Goal: Task Accomplishment & Management: Use online tool/utility

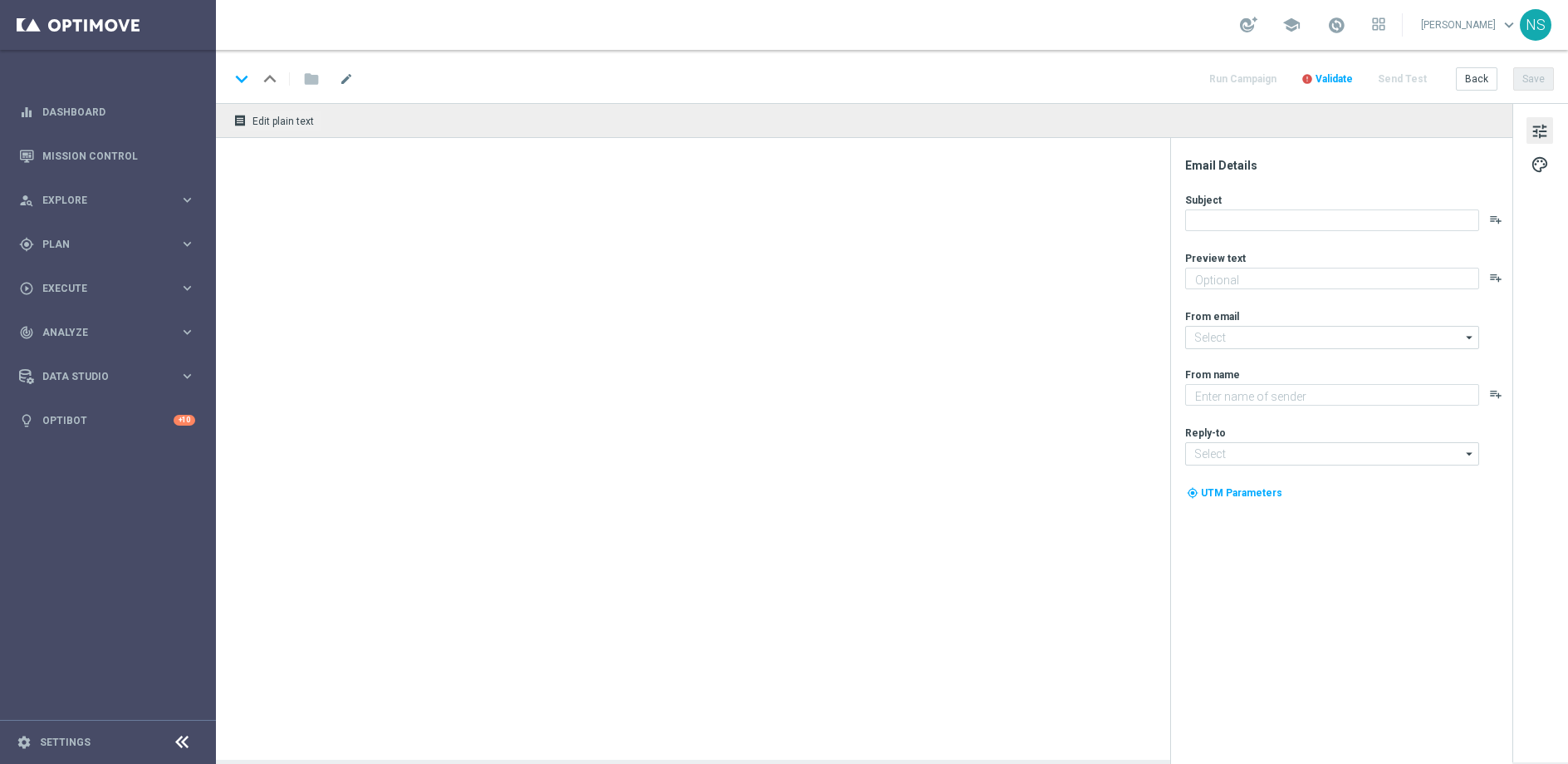
type textarea "Das Duell des Jahres ist eröffnet"
type textarea "Millionaires' Club"
type input "[EMAIL_ADDRESS][DOMAIN_NAME]"
type textarea "Das Duell des Jahres ist eröffnet"
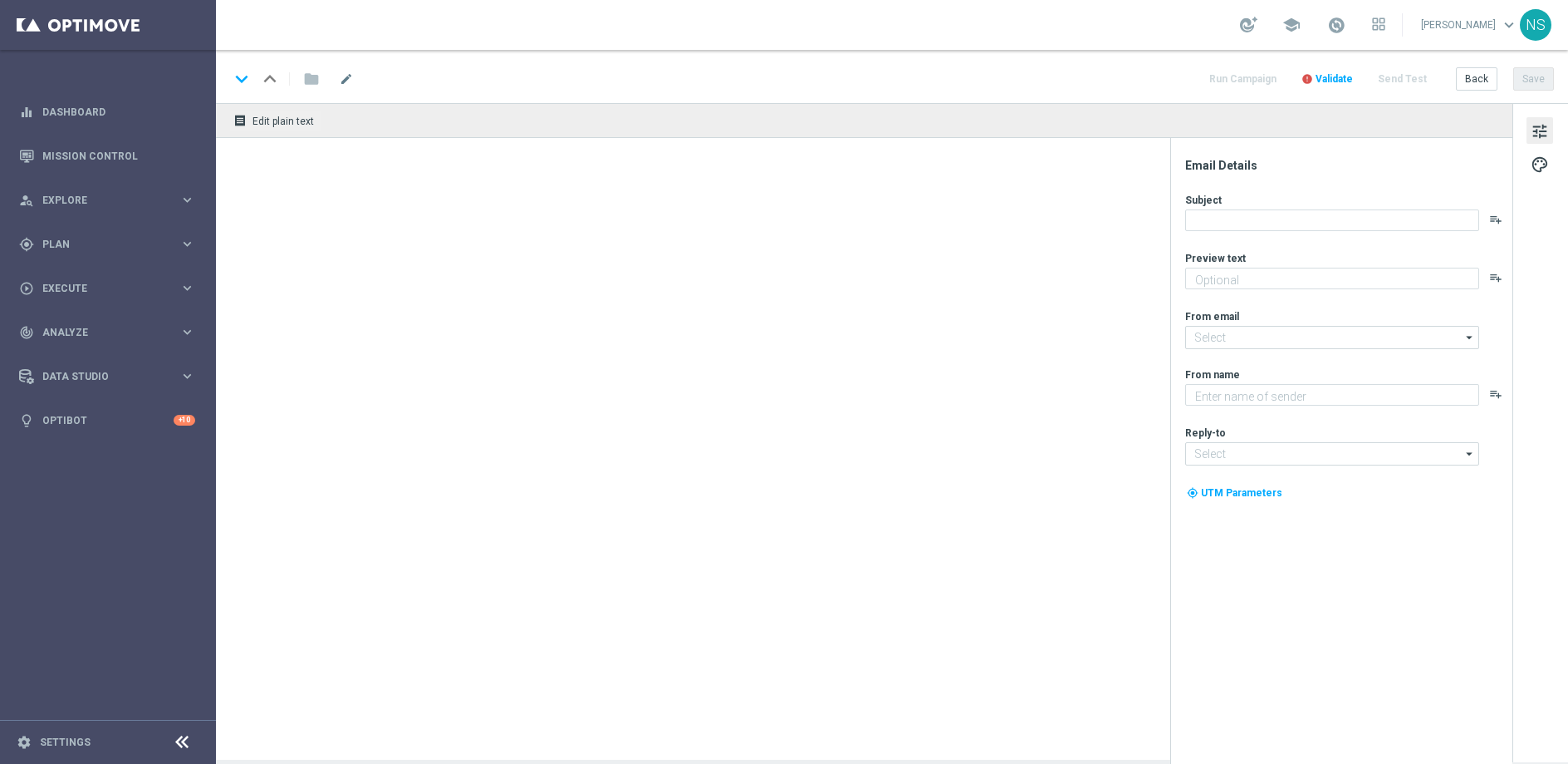
type textarea "Millionaires' Club"
type input "[EMAIL_ADDRESS][DOMAIN_NAME]"
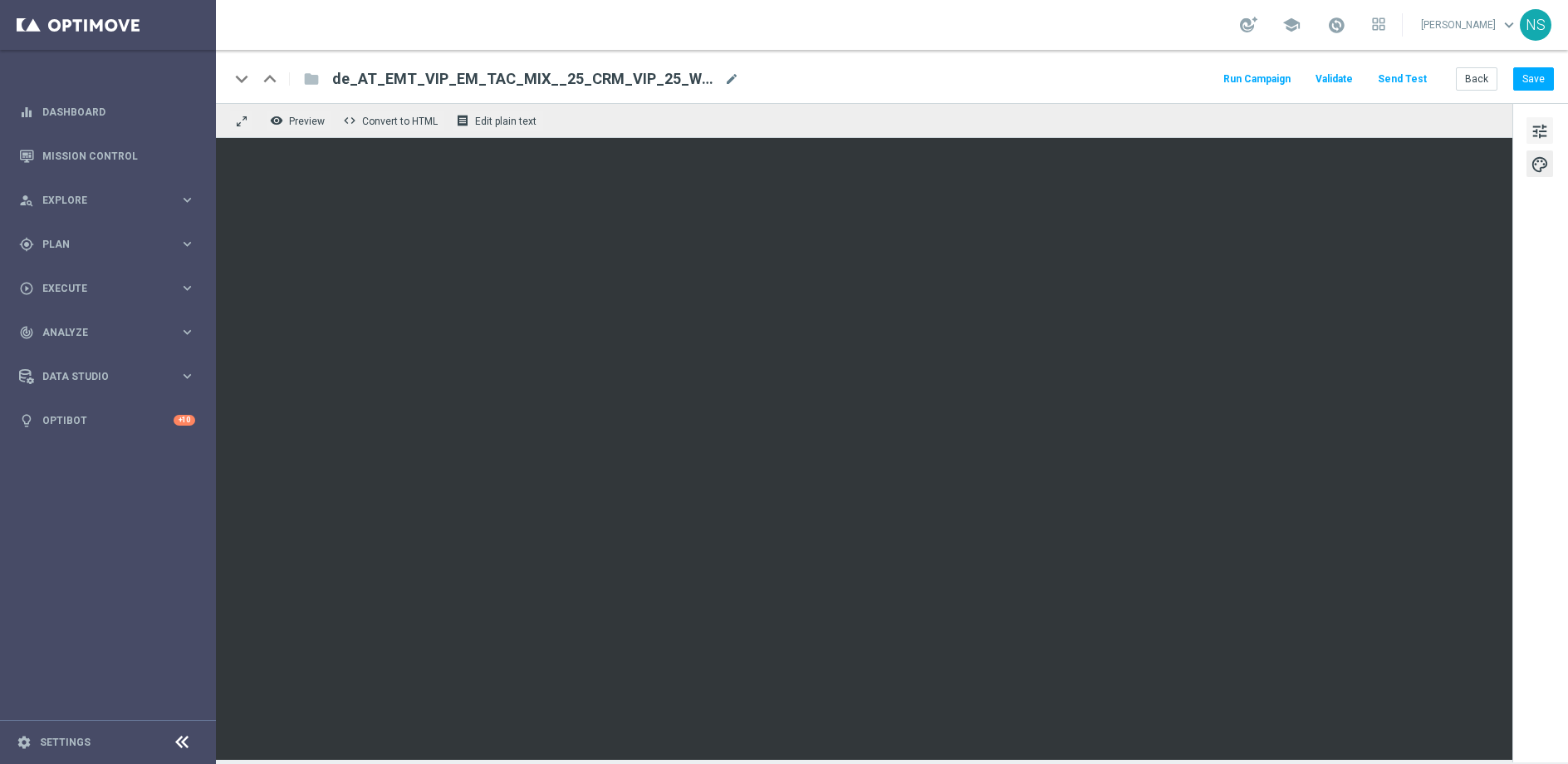
click at [1535, 124] on span "tune" at bounding box center [1540, 131] width 18 height 22
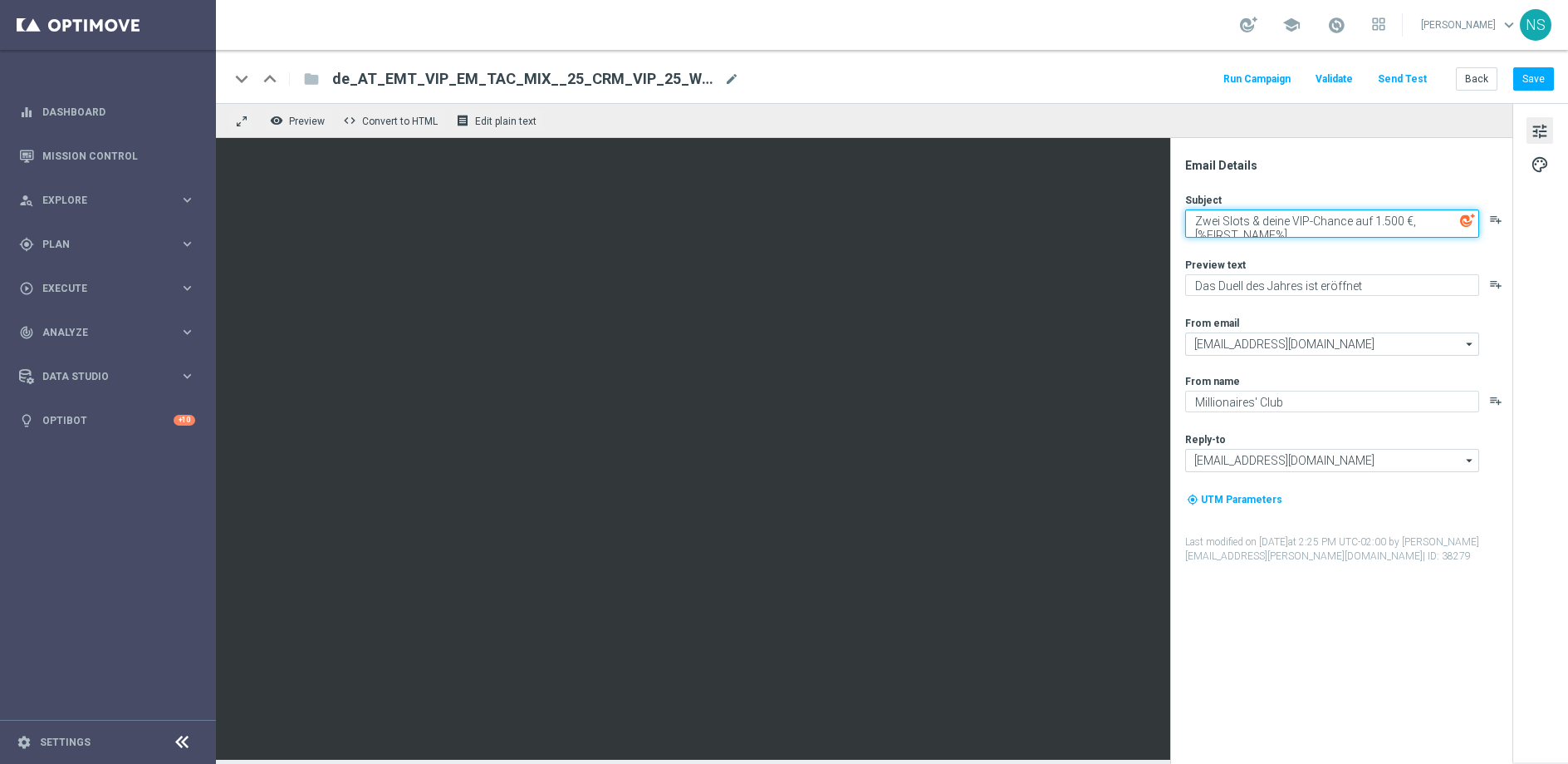
drag, startPoint x: 1331, startPoint y: 225, endPoint x: 1194, endPoint y: 201, distance: 139.1
click at [1194, 201] on div "Subject Zwei Slots & deine VIP-Chance auf 1.500 €, [%FIRST_NAME%]. playlist_add" at bounding box center [1348, 216] width 325 height 45
